Goal: Task Accomplishment & Management: Manage account settings

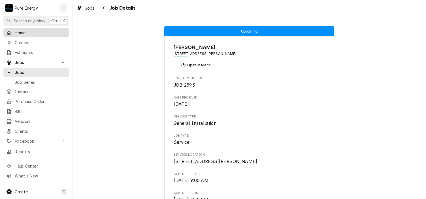
click at [45, 34] on span "Home" at bounding box center [40, 33] width 51 height 6
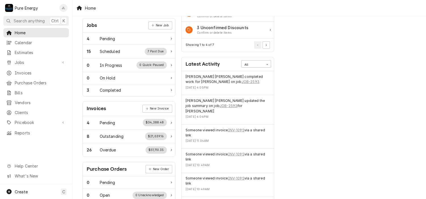
scroll to position [113, 0]
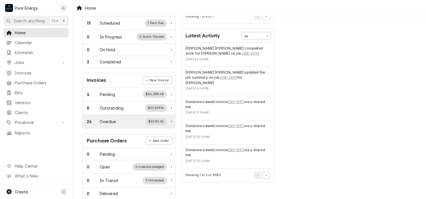
click at [118, 119] on div "26 Overdue $51,110.35" at bounding box center [127, 121] width 80 height 7
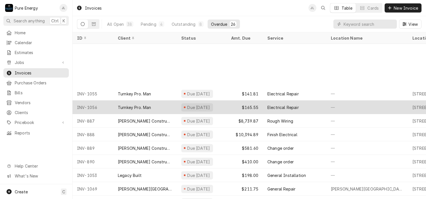
scroll to position [202, 0]
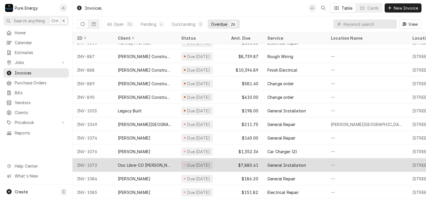
click at [355, 159] on div "—" at bounding box center [367, 165] width 82 height 14
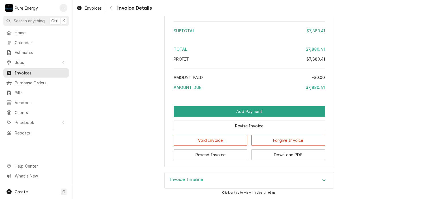
scroll to position [689, 0]
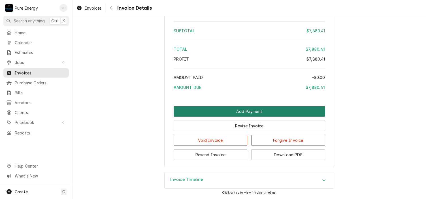
click at [236, 111] on button "Add Payment" at bounding box center [249, 111] width 151 height 10
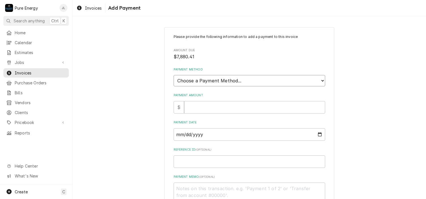
click at [240, 80] on select "Choose a Payment Method... Cash Check Credit/Debit Card ACH/eCheck Other" at bounding box center [249, 80] width 151 height 11
select select "2"
click at [174, 75] on select "Choose a Payment Method... Cash Check Credit/Debit Card ACH/eCheck Other" at bounding box center [249, 80] width 151 height 11
click at [220, 105] on input "Payment Amount" at bounding box center [254, 107] width 141 height 12
type textarea "x"
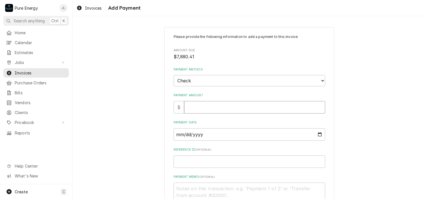
type input "7"
type textarea "x"
type input "78"
type textarea "x"
type input "788"
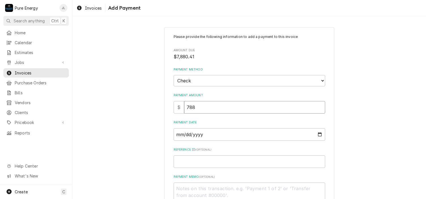
type textarea "x"
type input "7880"
type textarea "x"
type input "7880.4"
type textarea "x"
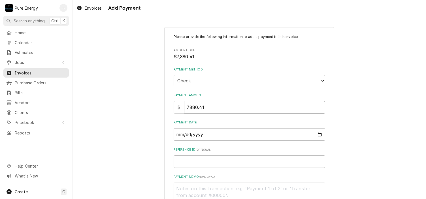
type input "7880.41"
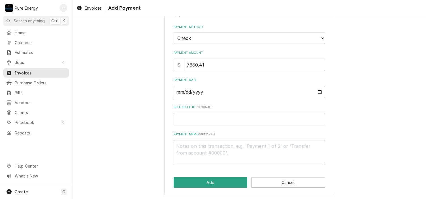
click at [317, 91] on input "Payment Date" at bounding box center [249, 92] width 151 height 12
type input "2025-09-24"
click at [183, 121] on input "Reference ID ( optional )" at bounding box center [249, 119] width 151 height 12
type textarea "x"
type input "9"
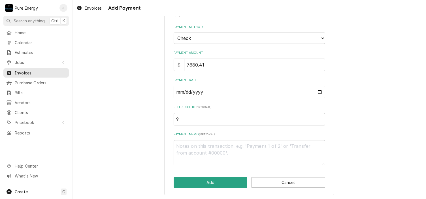
type textarea "x"
type input "99"
type textarea "x"
type input "991"
type textarea "x"
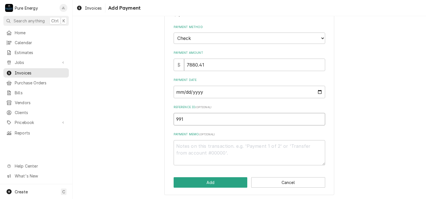
type input "9915"
type textarea "x"
type input "99152"
type textarea "x"
type input "991521"
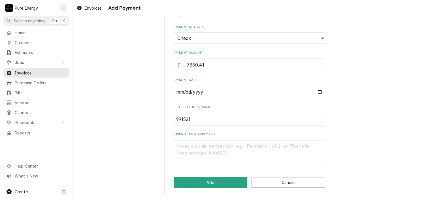
type textarea "x"
type input "9915210"
type textarea "x"
type input "99152102"
type textarea "x"
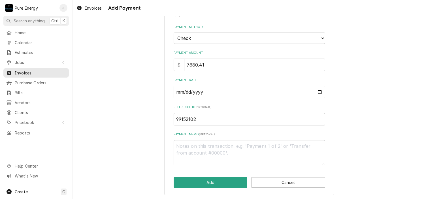
type input "991521028"
type textarea "x"
type input "9915210280"
click at [214, 180] on button "Add" at bounding box center [211, 182] width 74 height 10
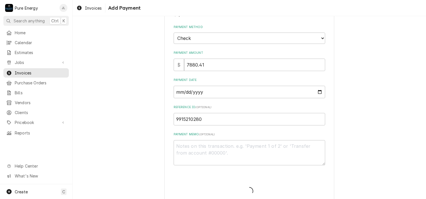
type textarea "x"
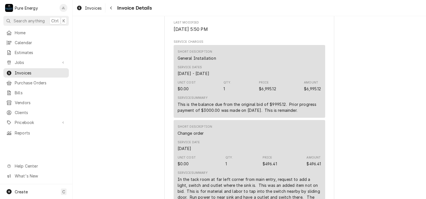
scroll to position [340, 0]
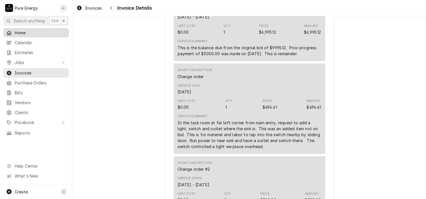
click at [49, 33] on span "Home" at bounding box center [40, 33] width 51 height 6
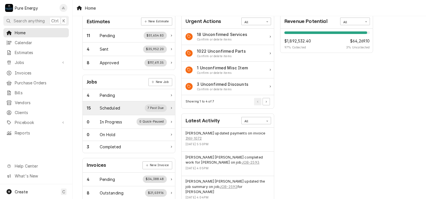
scroll to position [85, 0]
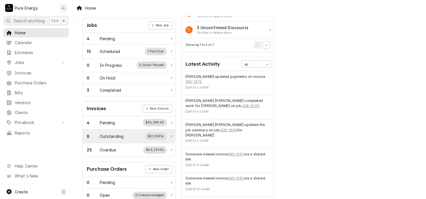
click at [118, 133] on div "Outstanding" at bounding box center [112, 136] width 24 height 6
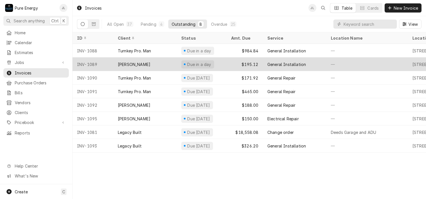
click at [363, 62] on div "—" at bounding box center [367, 64] width 82 height 14
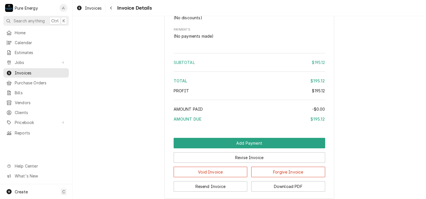
scroll to position [651, 0]
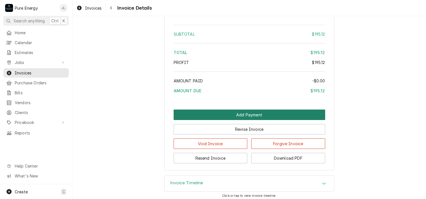
click at [250, 120] on button "Add Payment" at bounding box center [249, 115] width 151 height 10
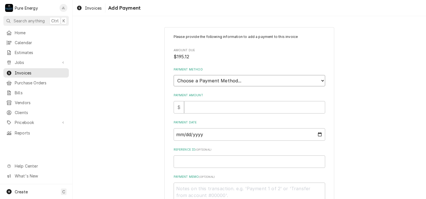
click at [241, 81] on select "Choose a Payment Method... Cash Check Credit/Debit Card ACH/eCheck Other" at bounding box center [249, 80] width 151 height 11
select select "2"
click at [174, 75] on select "Choose a Payment Method... Cash Check Credit/Debit Card ACH/eCheck Other" at bounding box center [249, 80] width 151 height 11
click at [221, 108] on input "Payment Amount" at bounding box center [254, 107] width 141 height 12
type textarea "x"
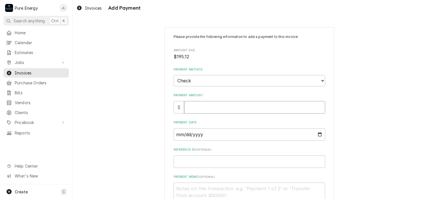
type input "1"
type textarea "x"
type input "19"
type textarea "x"
type input "195"
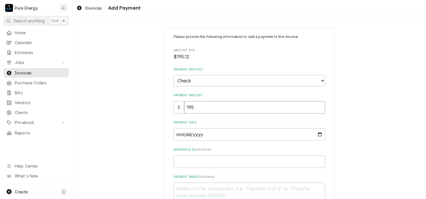
type textarea "x"
type input "195.1"
type textarea "x"
type input "195.12"
click at [319, 133] on input "Payment Date" at bounding box center [249, 134] width 151 height 12
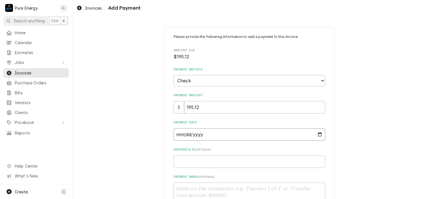
type textarea "x"
type input "2025-09-26"
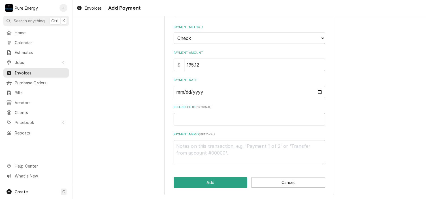
click at [189, 121] on input "Reference ID ( optional )" at bounding box center [249, 119] width 151 height 12
type textarea "x"
type input "1"
type textarea "x"
type input "15"
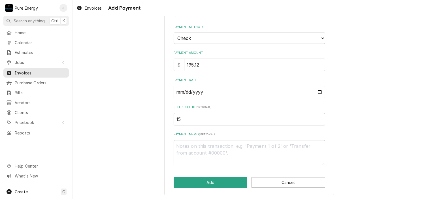
type textarea "x"
type input "158"
type textarea "x"
type input "1581"
click at [208, 180] on button "Add" at bounding box center [211, 182] width 74 height 10
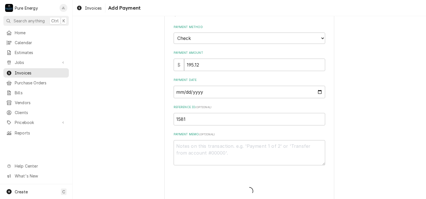
type textarea "x"
